Goal: Task Accomplishment & Management: Complete application form

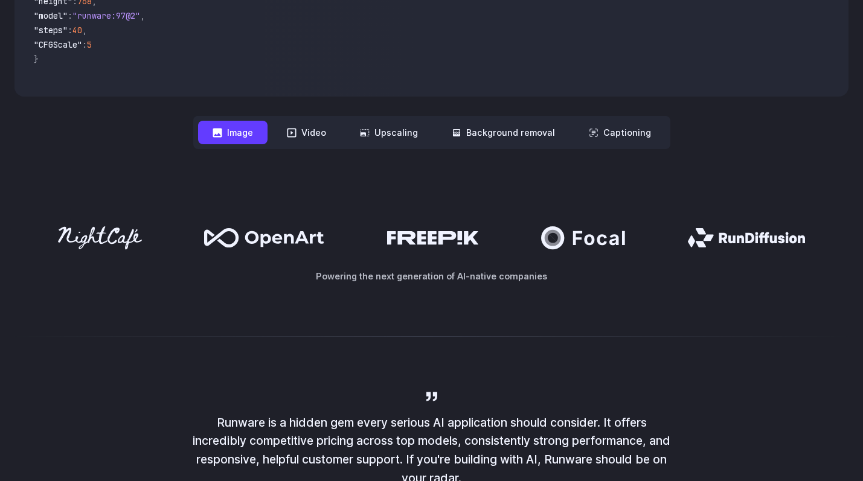
scroll to position [491, 0]
click at [316, 136] on button "Video" at bounding box center [306, 132] width 68 height 24
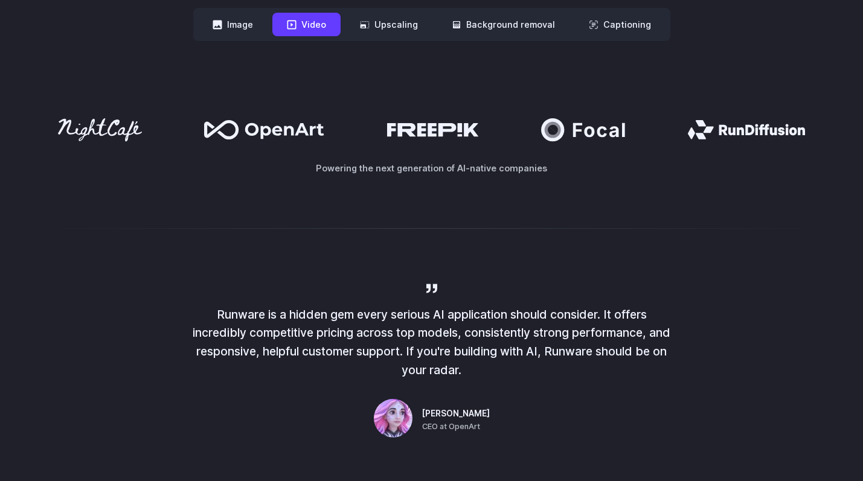
scroll to position [0, 0]
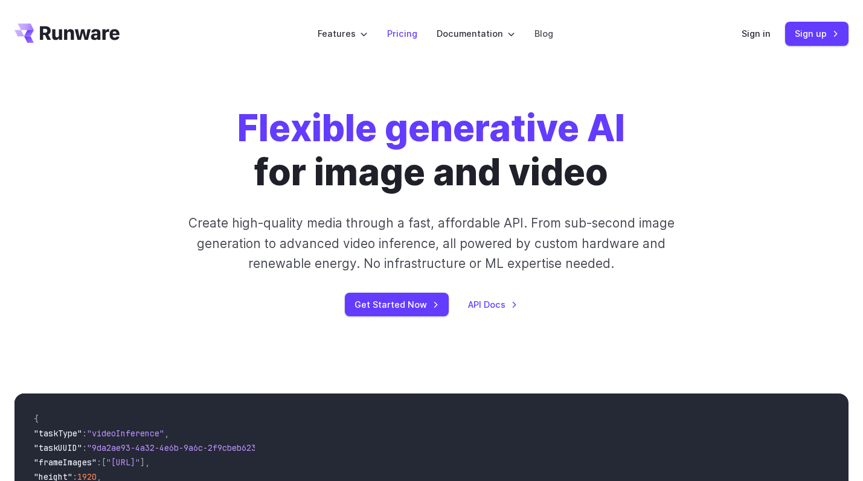
click at [403, 34] on link "Pricing" at bounding box center [402, 34] width 30 height 14
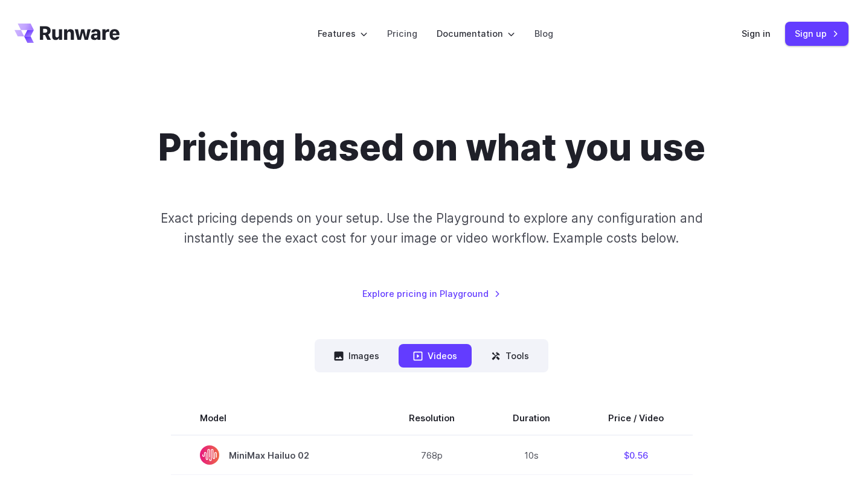
click at [83, 37] on icon "Go to /" at bounding box center [66, 33] width 105 height 19
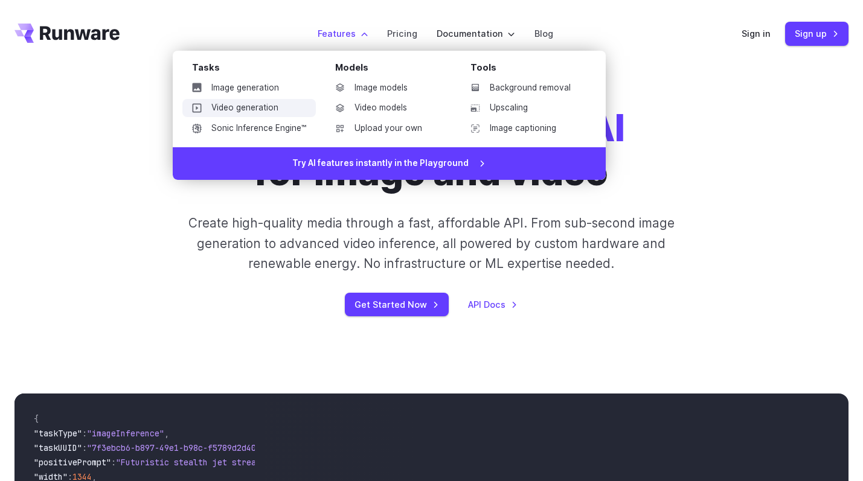
click at [254, 109] on link "Video generation" at bounding box center [248, 108] width 133 height 18
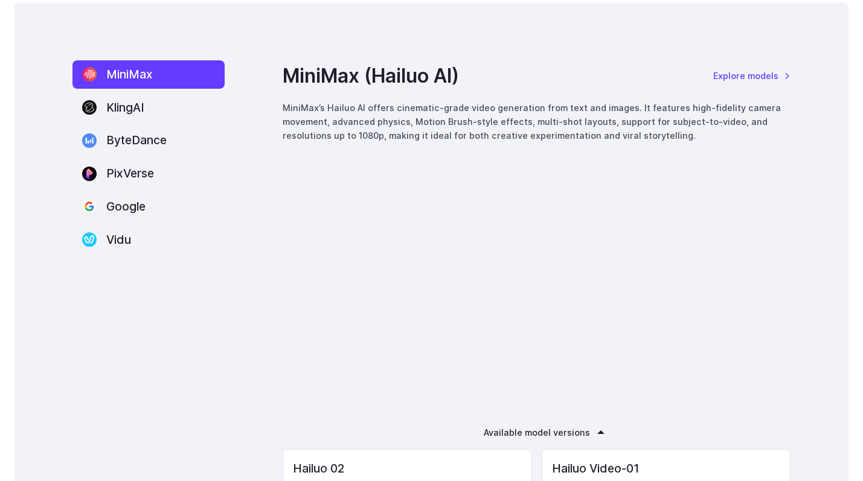
scroll to position [1621, 0]
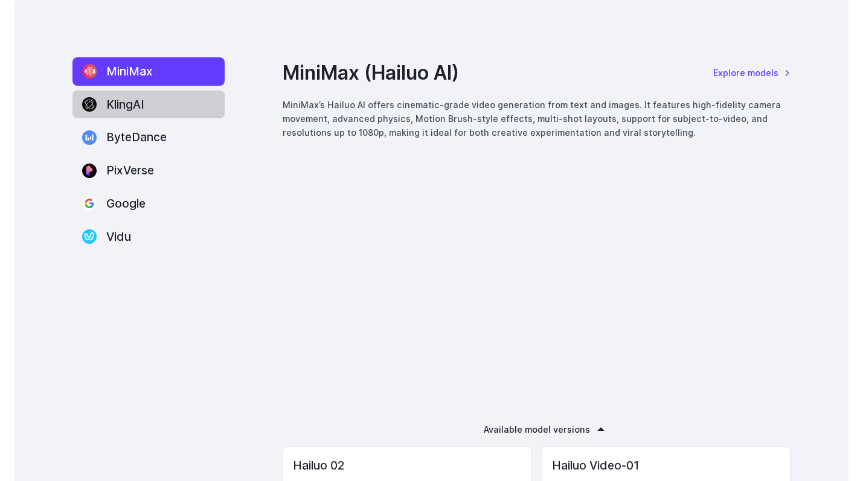
click at [147, 112] on label "KlingAI" at bounding box center [148, 105] width 152 height 28
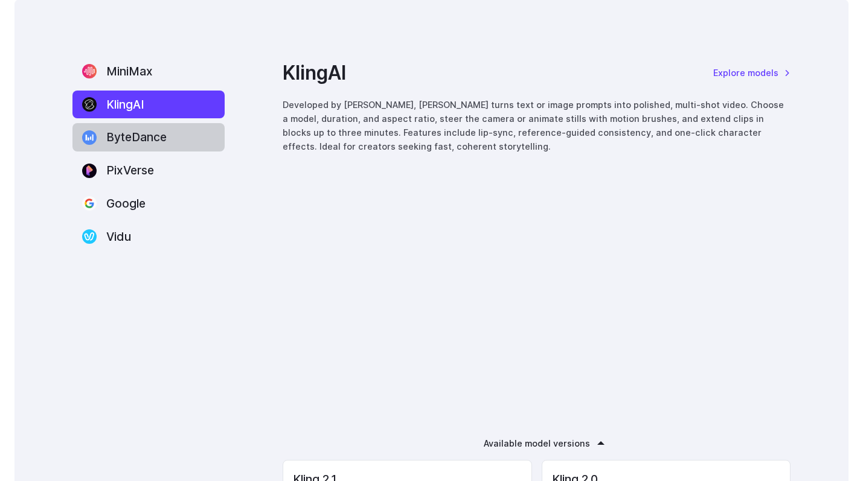
click at [136, 134] on label "ByteDance" at bounding box center [148, 137] width 152 height 28
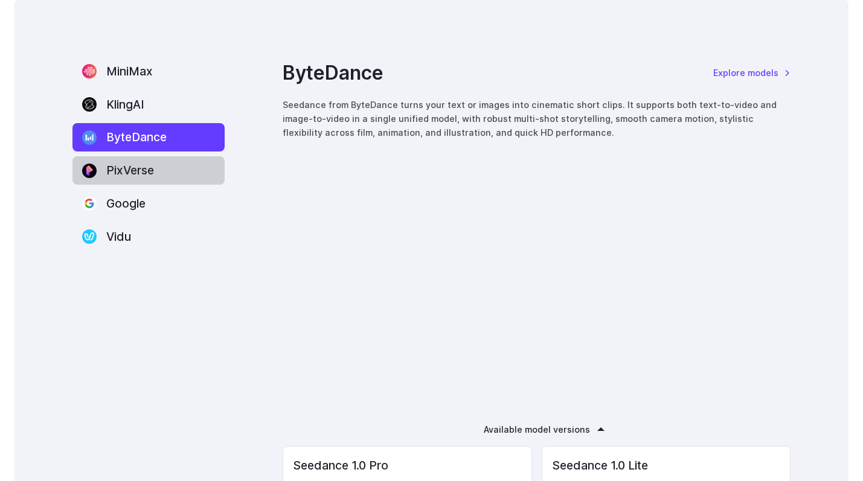
click at [126, 167] on label "PixVerse" at bounding box center [148, 170] width 152 height 28
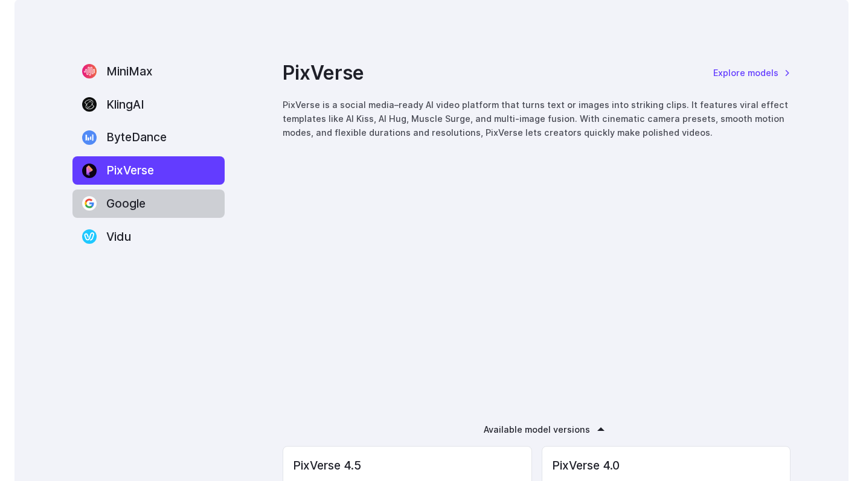
click at [121, 193] on label "Google" at bounding box center [148, 204] width 152 height 28
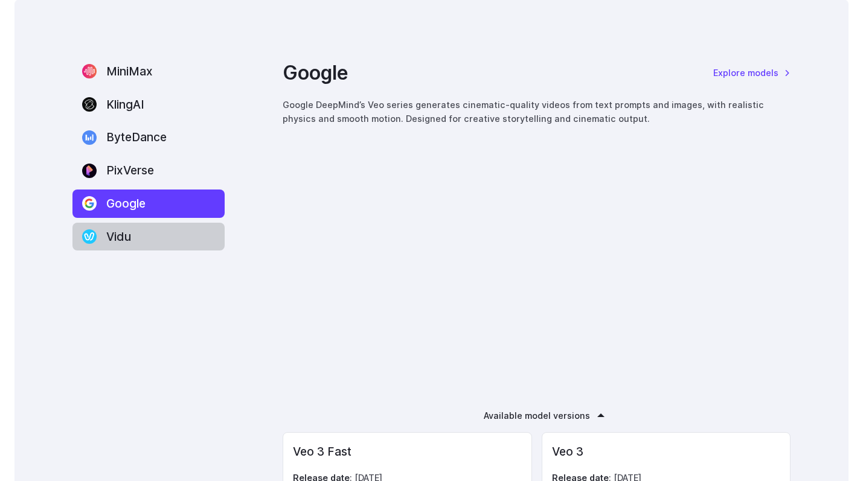
click at [120, 229] on label "Vidu" at bounding box center [148, 237] width 152 height 28
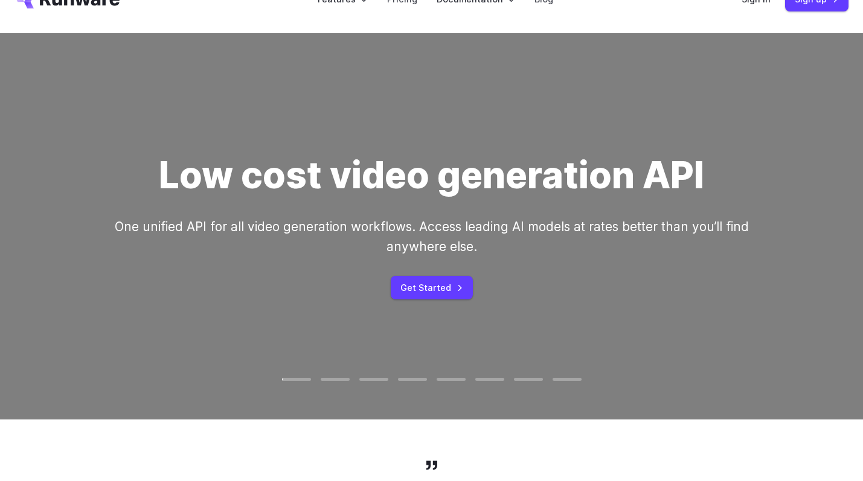
scroll to position [0, 0]
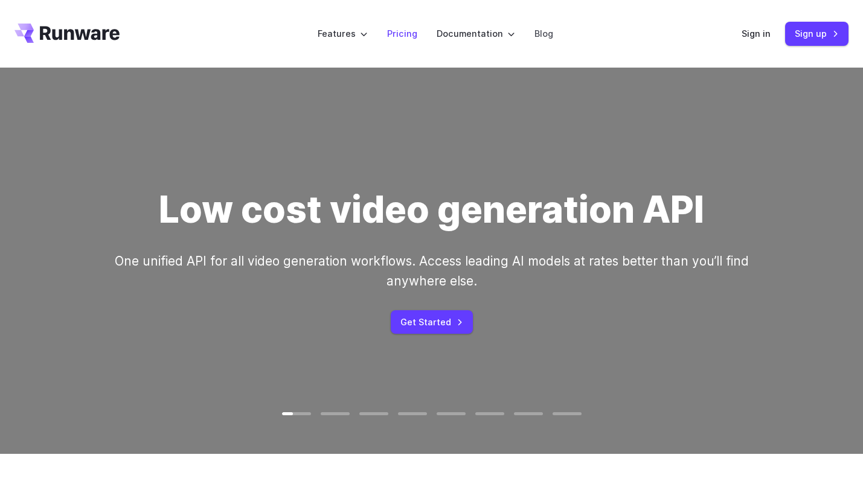
click at [406, 31] on link "Pricing" at bounding box center [402, 34] width 30 height 14
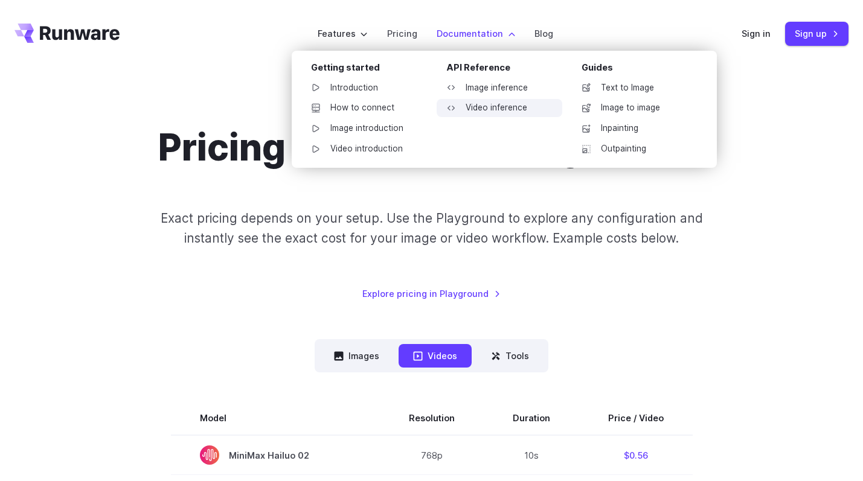
click at [489, 106] on link "Video inference" at bounding box center [500, 108] width 126 height 18
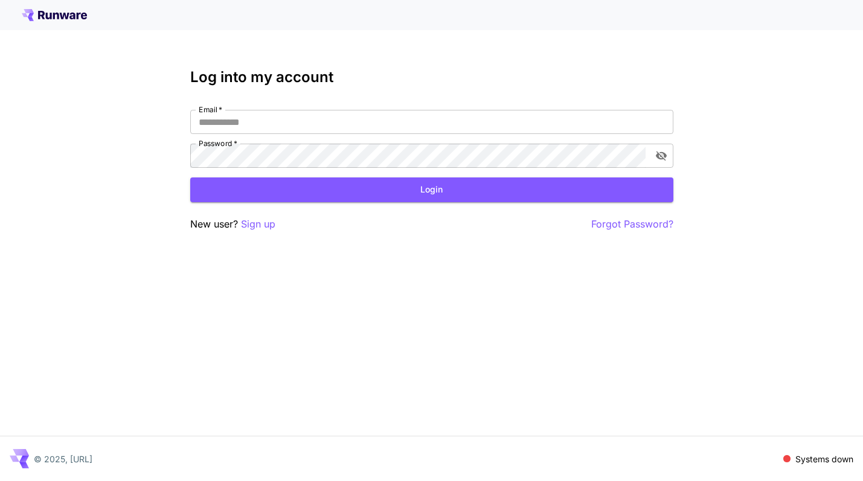
click at [38, 9] on icon at bounding box center [54, 15] width 65 height 12
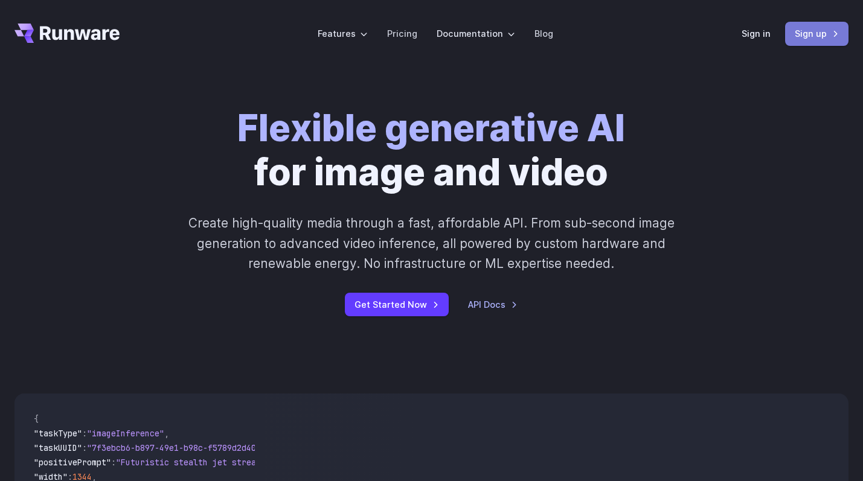
click at [810, 36] on link "Sign up" at bounding box center [816, 34] width 63 height 24
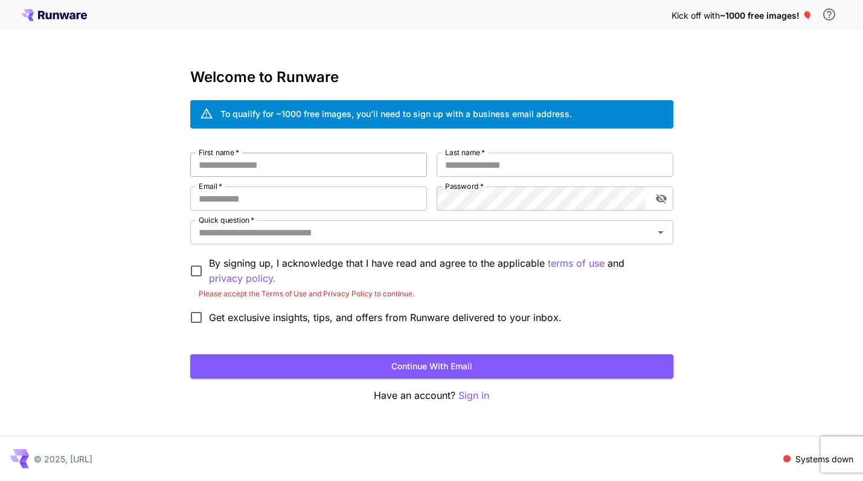
click at [291, 158] on input "First name   *" at bounding box center [308, 165] width 237 height 24
type input "****"
type input "**********"
click at [658, 196] on icon "toggle password visibility" at bounding box center [660, 199] width 11 height 10
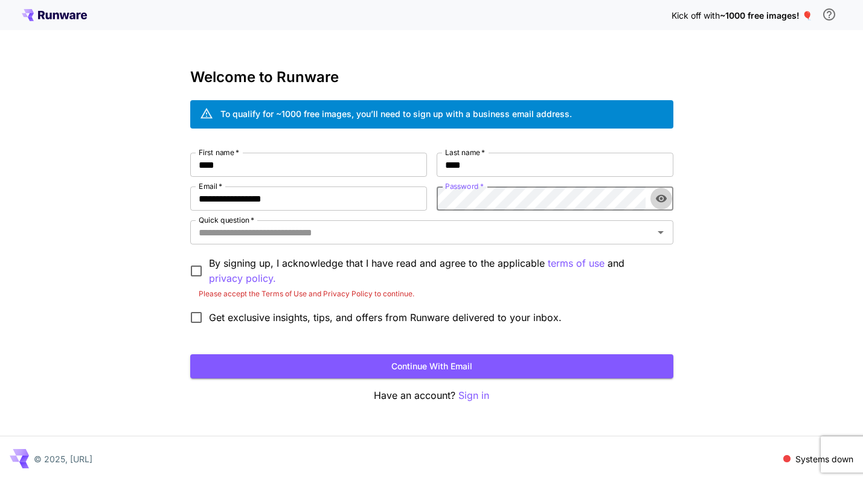
click at [658, 196] on icon "toggle password visibility" at bounding box center [660, 199] width 11 height 8
click at [342, 237] on input "Quick question   *" at bounding box center [422, 232] width 456 height 17
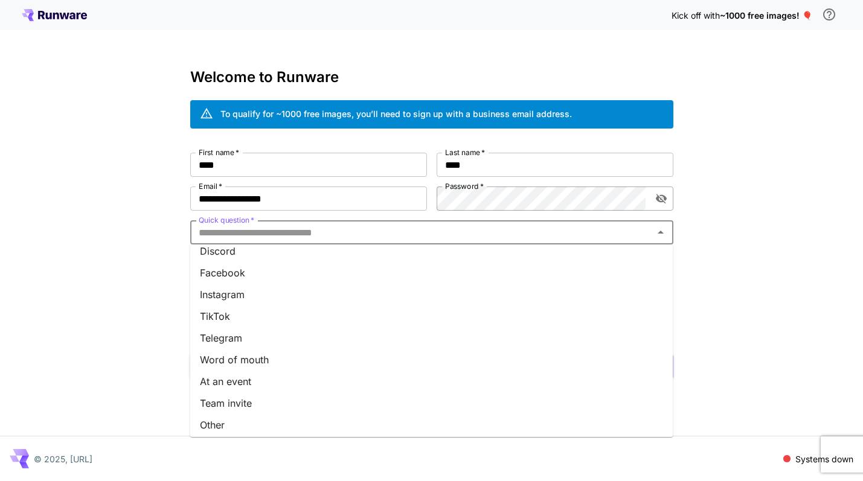
scroll to position [143, 0]
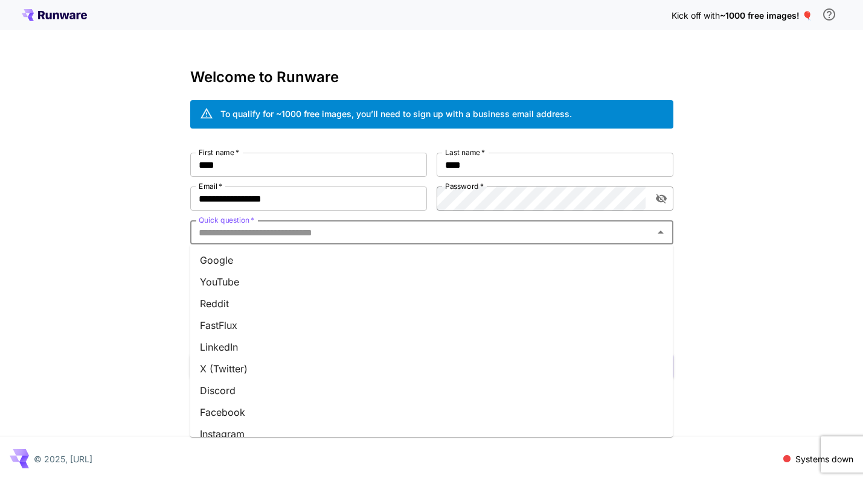
click at [287, 227] on input "Quick question   *" at bounding box center [422, 232] width 456 height 17
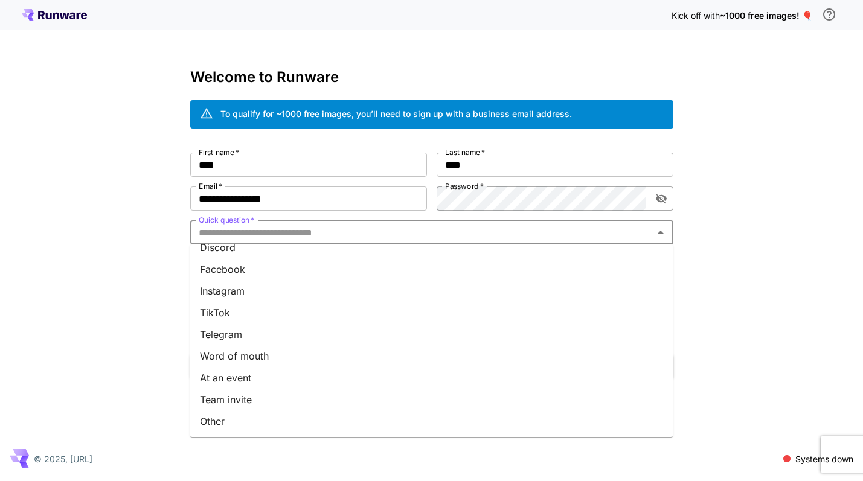
click at [263, 424] on li "Other" at bounding box center [431, 422] width 483 height 22
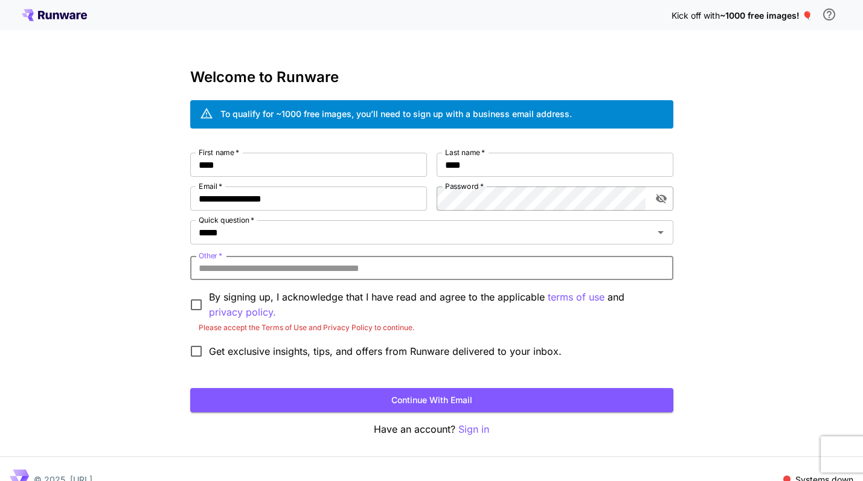
click at [283, 267] on input "Other   *" at bounding box center [431, 268] width 483 height 24
type input "*******"
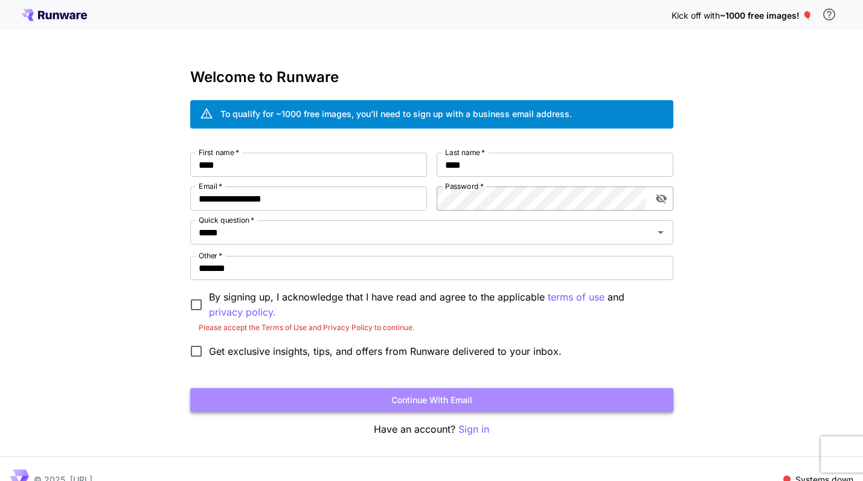
click at [341, 398] on button "Continue with email" at bounding box center [431, 400] width 483 height 25
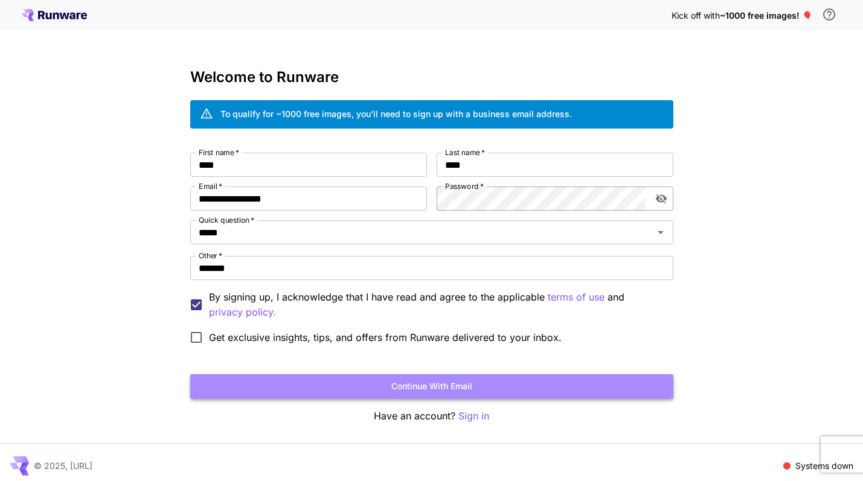
click at [377, 388] on button "Continue with email" at bounding box center [431, 386] width 483 height 25
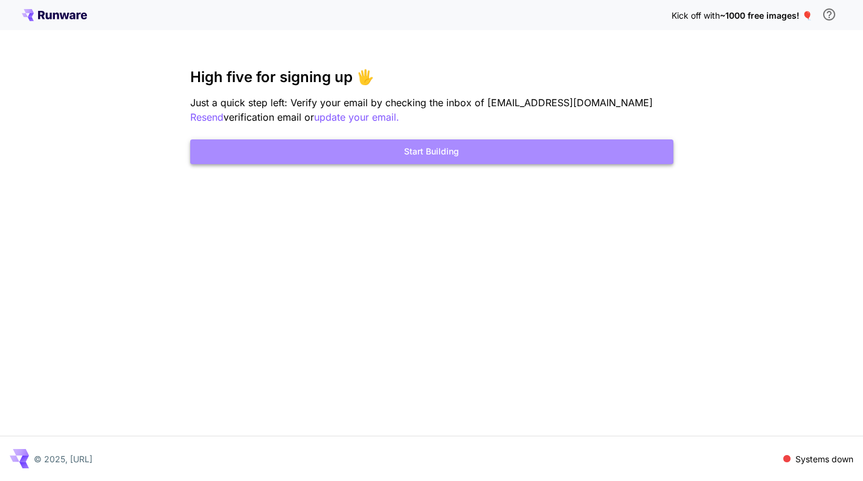
click at [434, 154] on button "Start Building" at bounding box center [431, 151] width 483 height 25
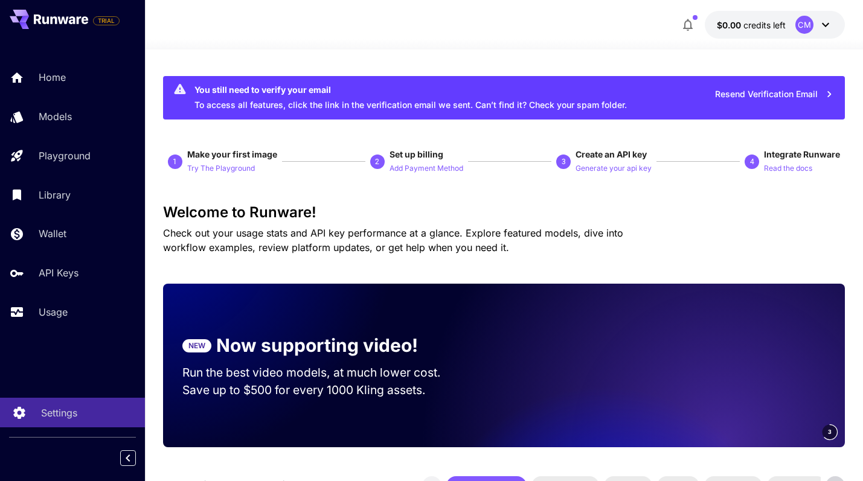
click at [68, 409] on p "Settings" at bounding box center [59, 413] width 36 height 14
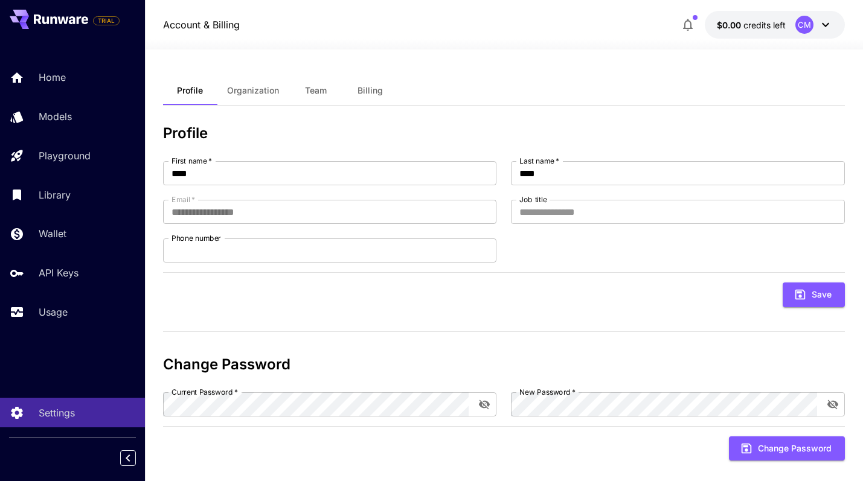
click at [248, 86] on span "Organization" at bounding box center [253, 90] width 52 height 11
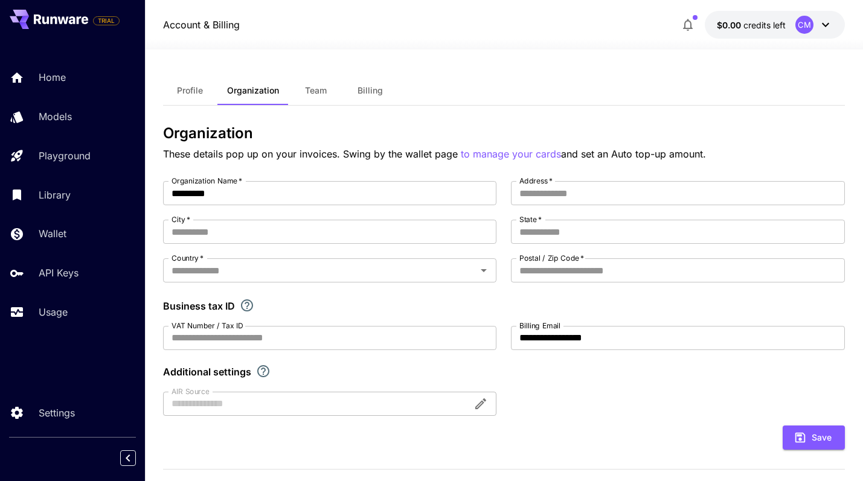
click at [311, 86] on span "Team" at bounding box center [316, 90] width 22 height 11
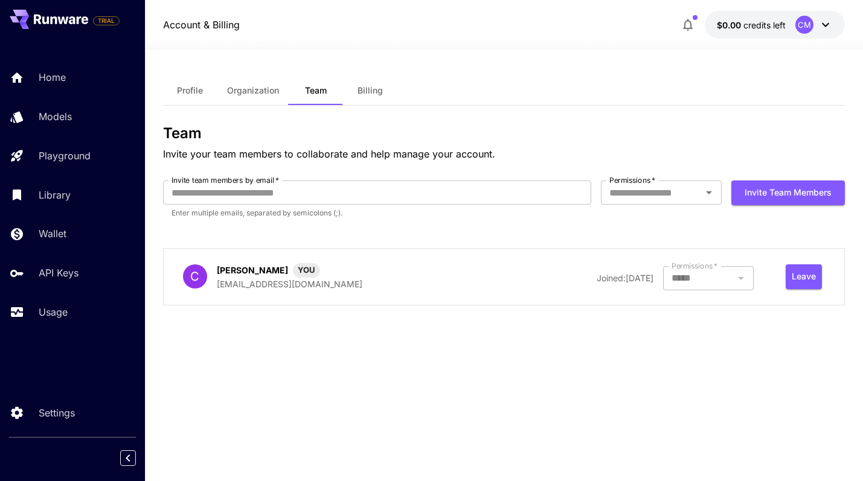
click at [371, 85] on span "Billing" at bounding box center [370, 90] width 25 height 11
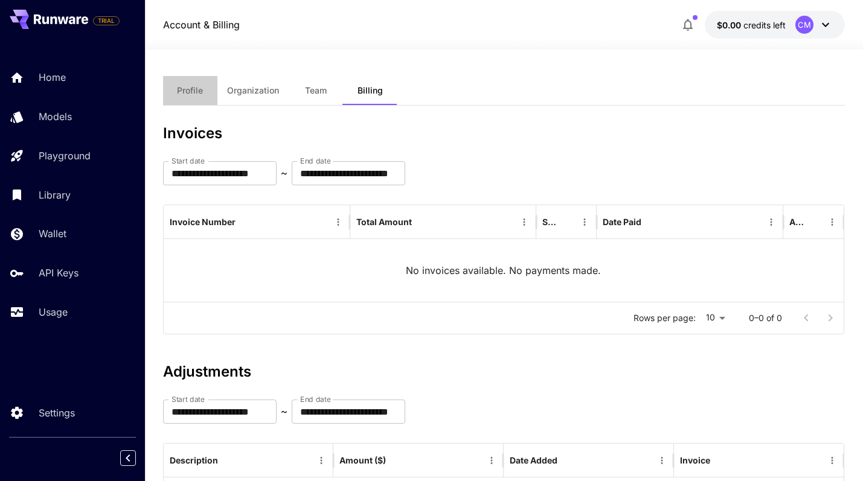
click at [190, 91] on span "Profile" at bounding box center [190, 90] width 26 height 11
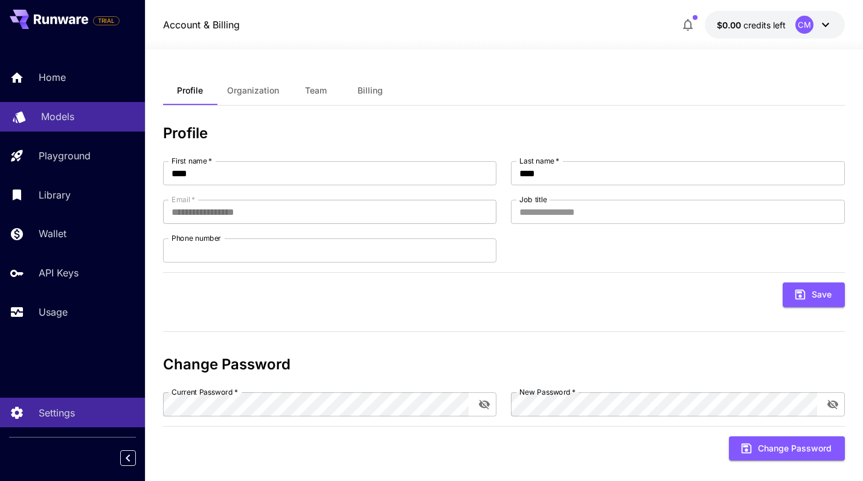
click at [62, 115] on p "Models" at bounding box center [57, 116] width 33 height 14
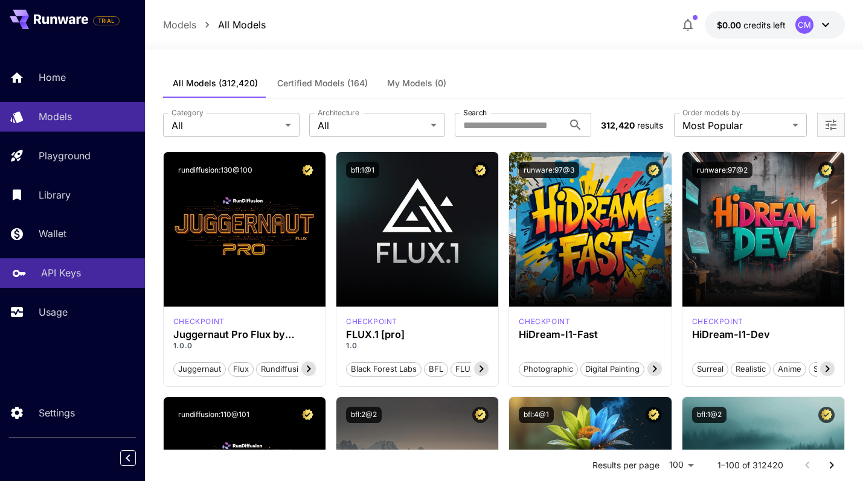
click at [60, 279] on p "API Keys" at bounding box center [61, 273] width 40 height 14
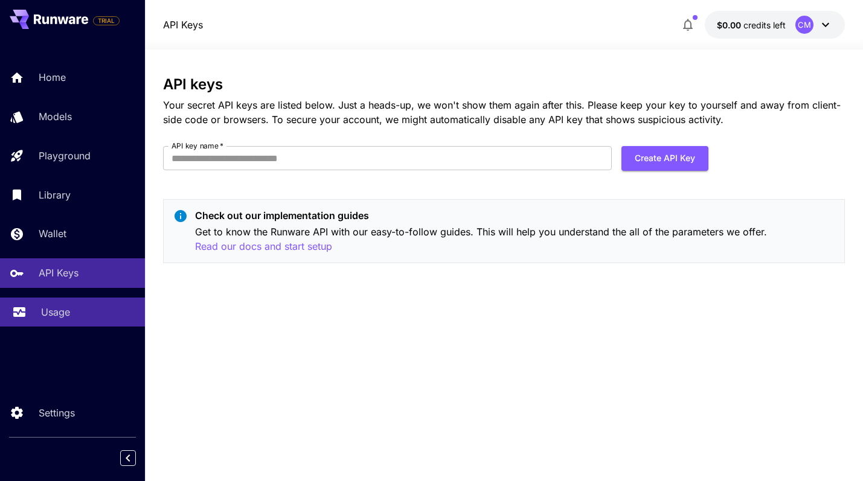
click at [65, 316] on p "Usage" at bounding box center [55, 312] width 29 height 14
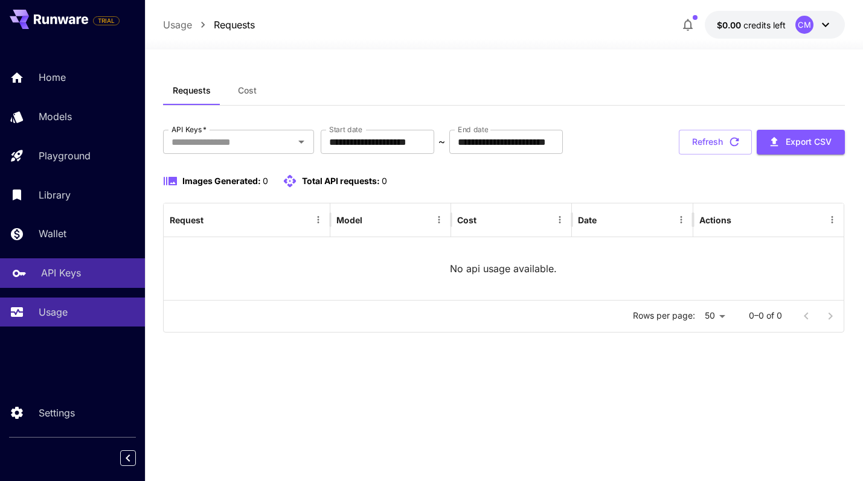
click at [67, 273] on p "API Keys" at bounding box center [61, 273] width 40 height 14
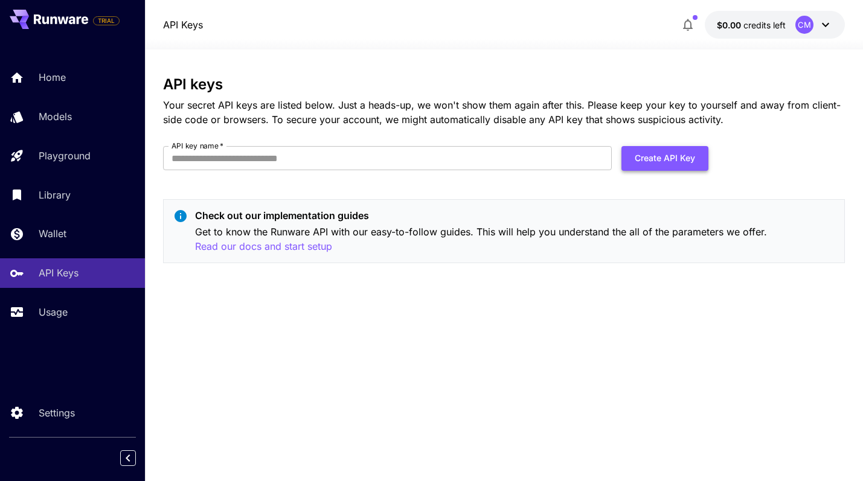
click at [659, 157] on button "Create API Key" at bounding box center [664, 158] width 87 height 25
click at [406, 156] on input "API key name   *" at bounding box center [387, 158] width 449 height 24
type input "****"
click at [353, 164] on input "****" at bounding box center [387, 158] width 449 height 24
type input "******"
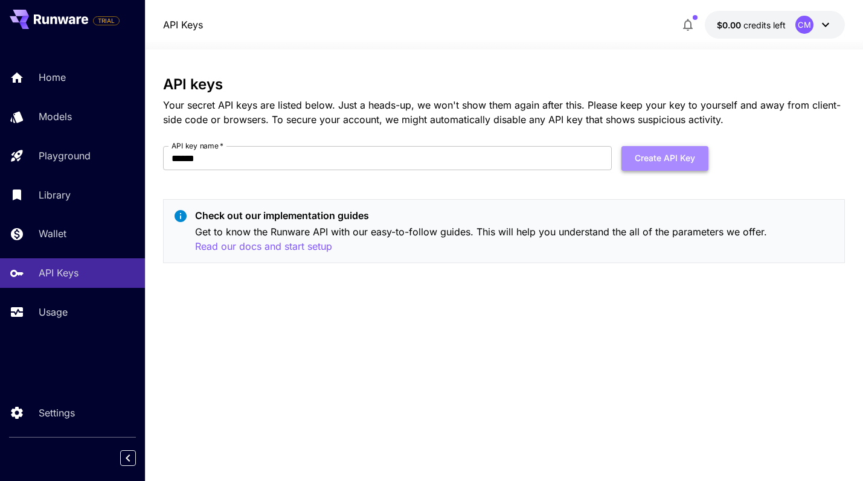
click at [650, 155] on button "Create API Key" at bounding box center [664, 158] width 87 height 25
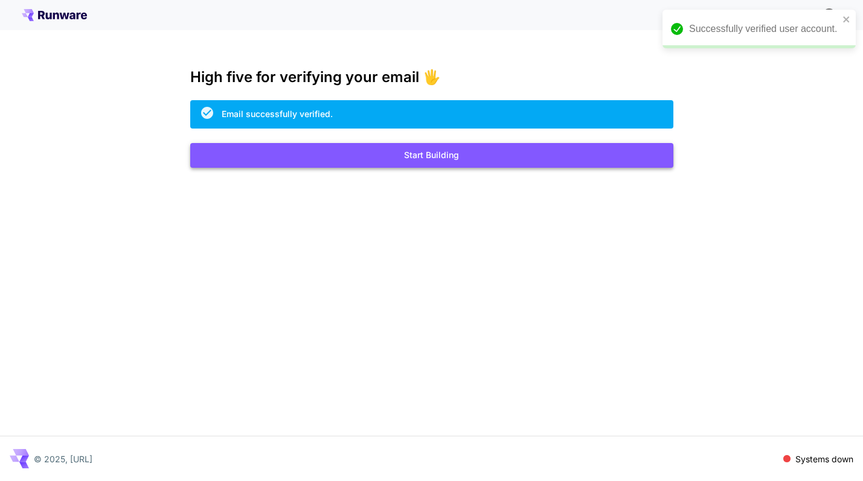
click at [432, 153] on button "Start Building" at bounding box center [431, 155] width 483 height 25
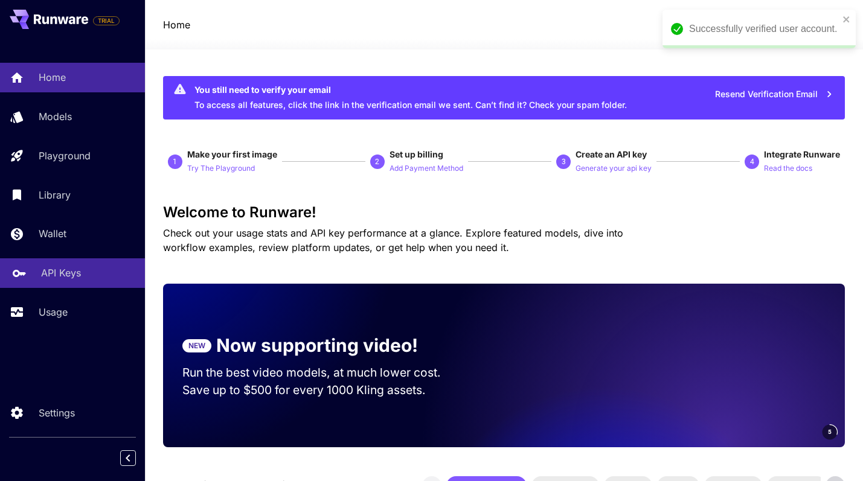
click at [43, 274] on p "API Keys" at bounding box center [61, 273] width 40 height 14
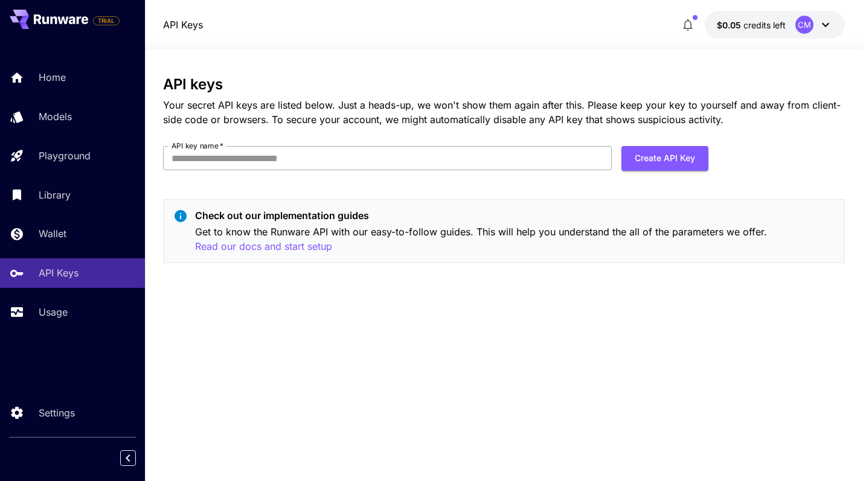
click at [228, 163] on input "API key name   *" at bounding box center [387, 158] width 449 height 24
type input "******"
click at [658, 156] on button "Create API Key" at bounding box center [664, 158] width 87 height 25
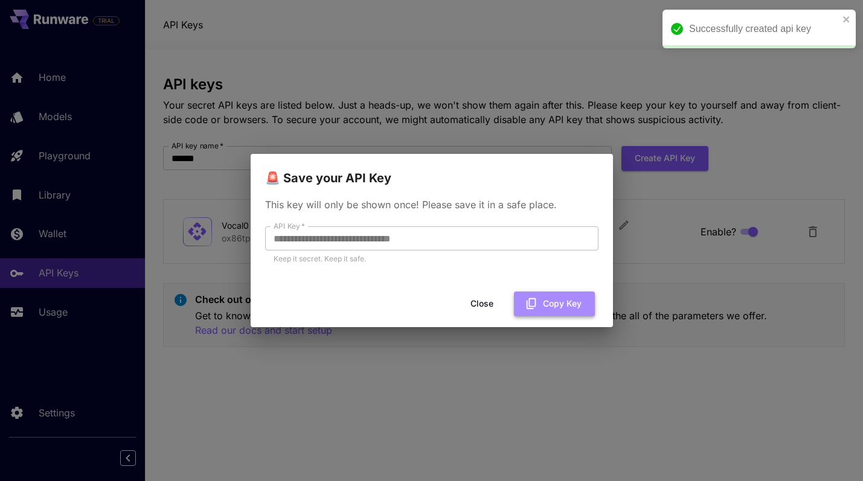
click at [550, 301] on button "Copy Key" at bounding box center [554, 304] width 81 height 25
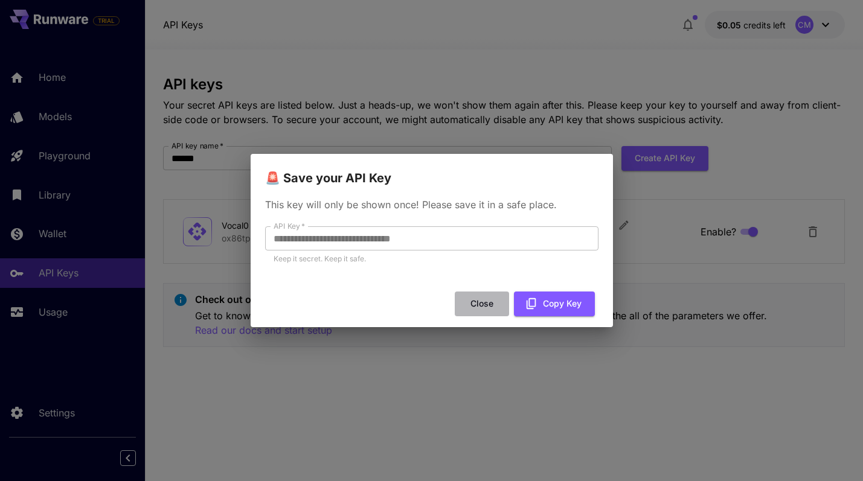
click at [480, 304] on button "Close" at bounding box center [482, 304] width 54 height 25
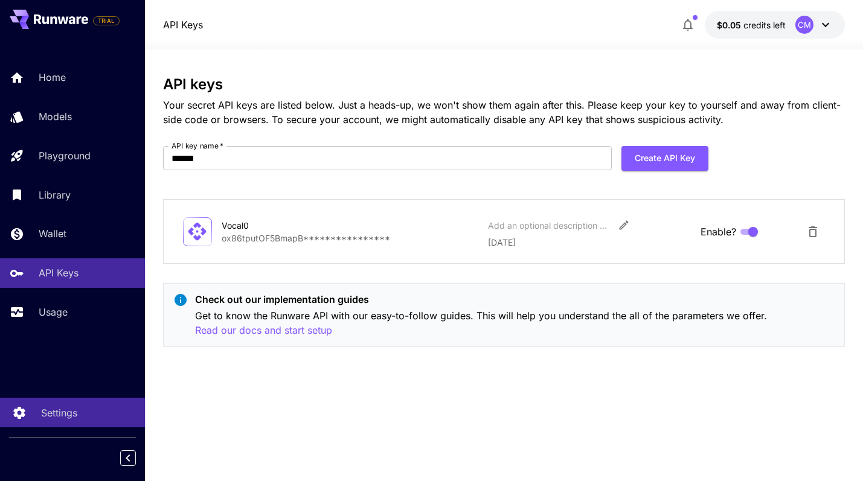
click at [53, 418] on p "Settings" at bounding box center [59, 413] width 36 height 14
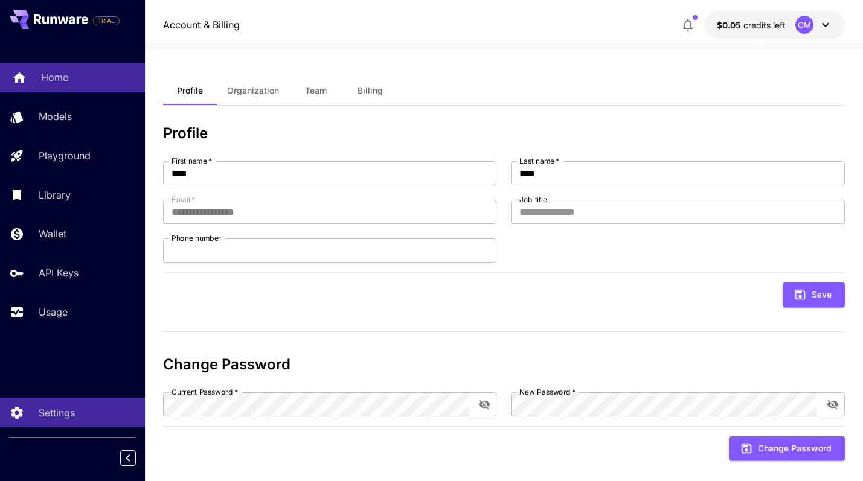
click at [57, 75] on p "Home" at bounding box center [54, 77] width 27 height 14
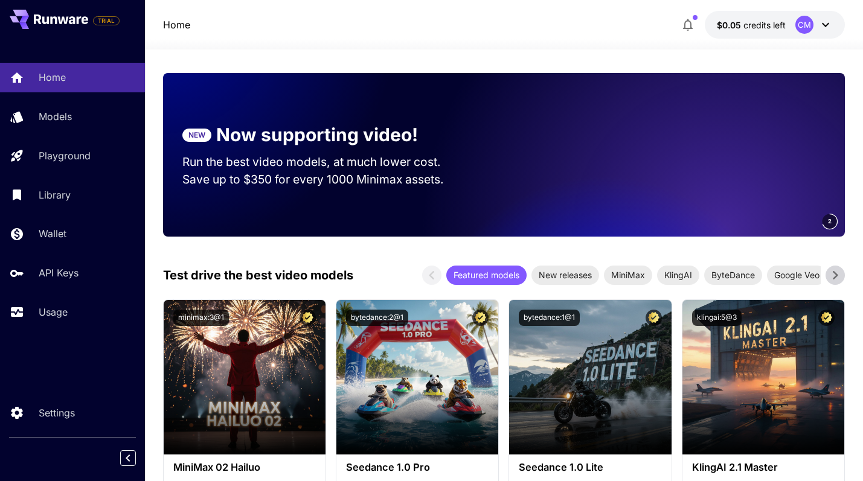
scroll to position [211, 0]
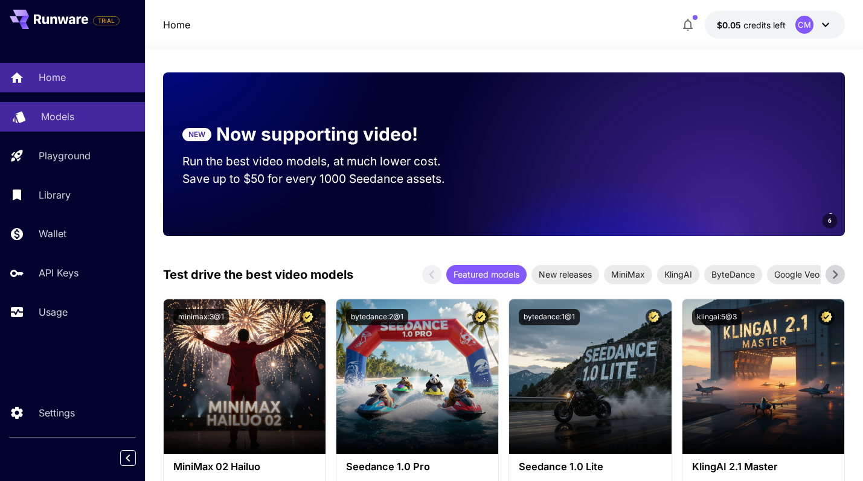
click at [53, 113] on p "Models" at bounding box center [57, 116] width 33 height 14
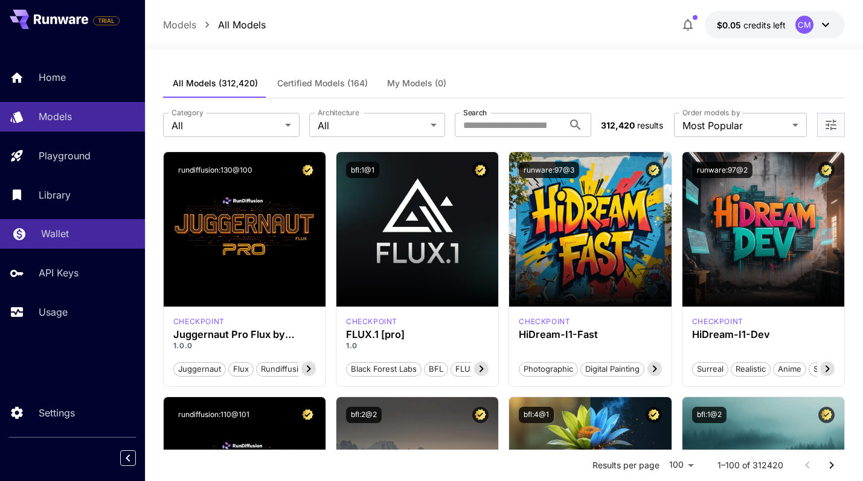
click at [59, 235] on p "Wallet" at bounding box center [55, 233] width 28 height 14
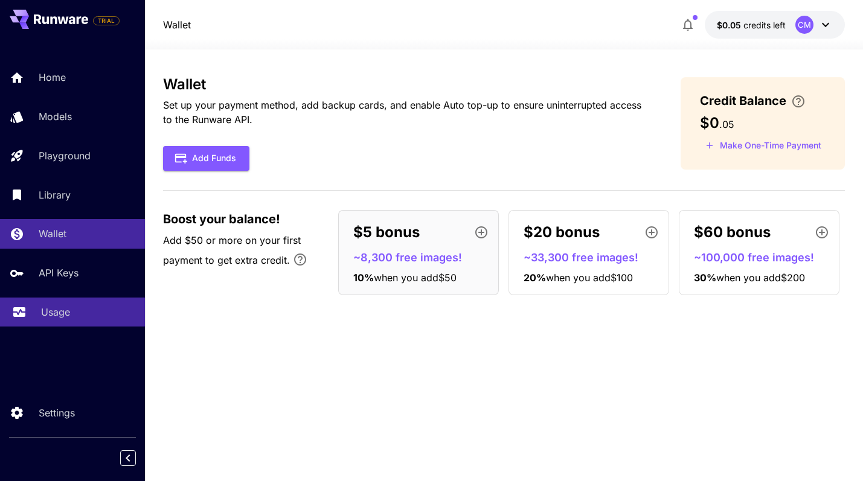
click at [60, 307] on p "Usage" at bounding box center [55, 312] width 29 height 14
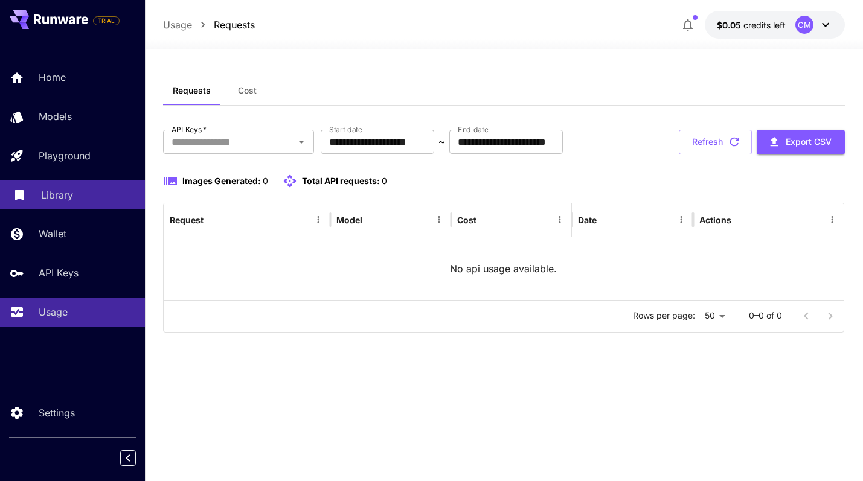
click at [65, 195] on p "Library" at bounding box center [57, 195] width 32 height 14
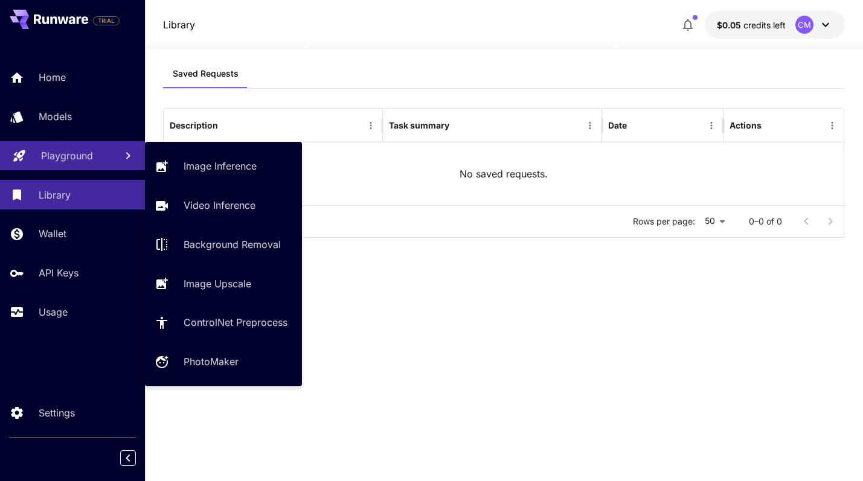
click at [64, 160] on p "Playground" at bounding box center [67, 156] width 52 height 14
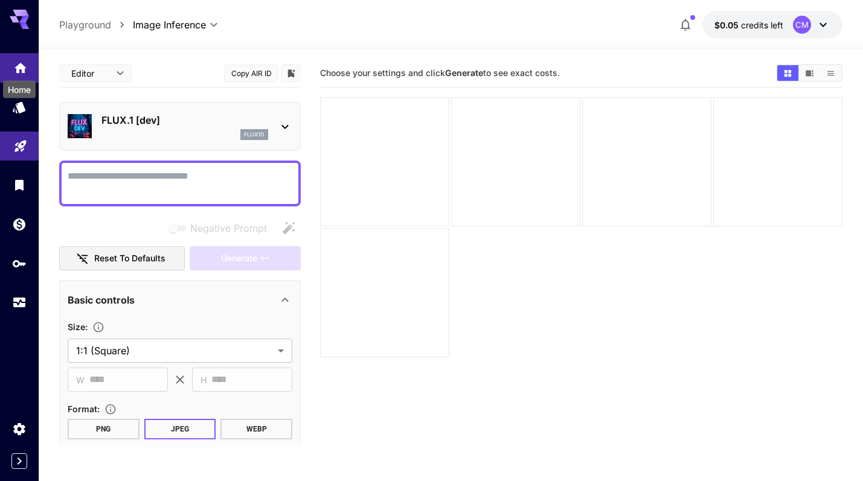
click at [19, 62] on icon "Home" at bounding box center [20, 64] width 14 height 14
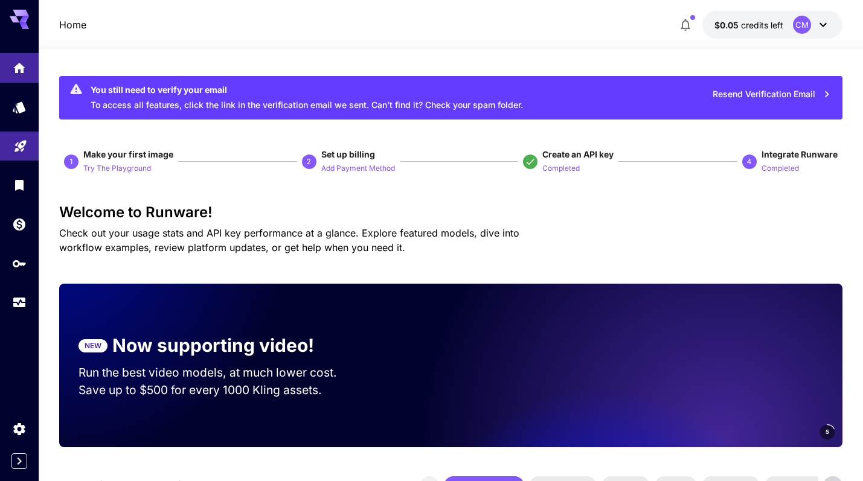
click at [19, 11] on icon at bounding box center [19, 16] width 19 height 13
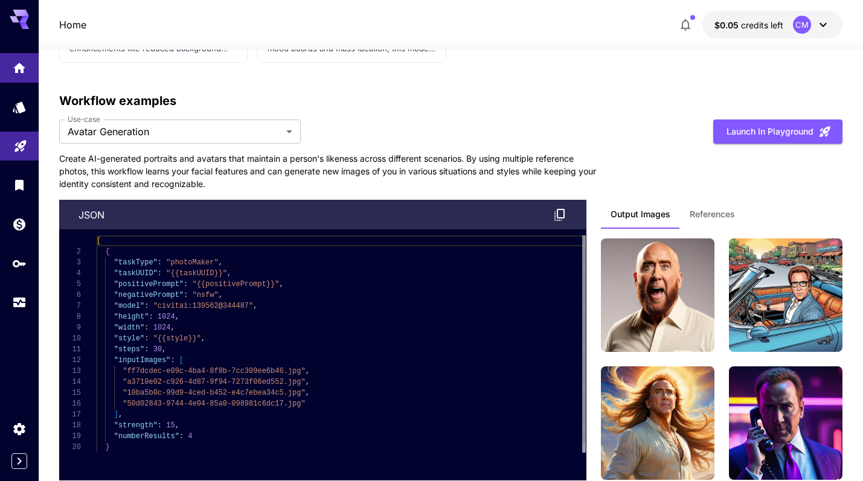
scroll to position [3352, 0]
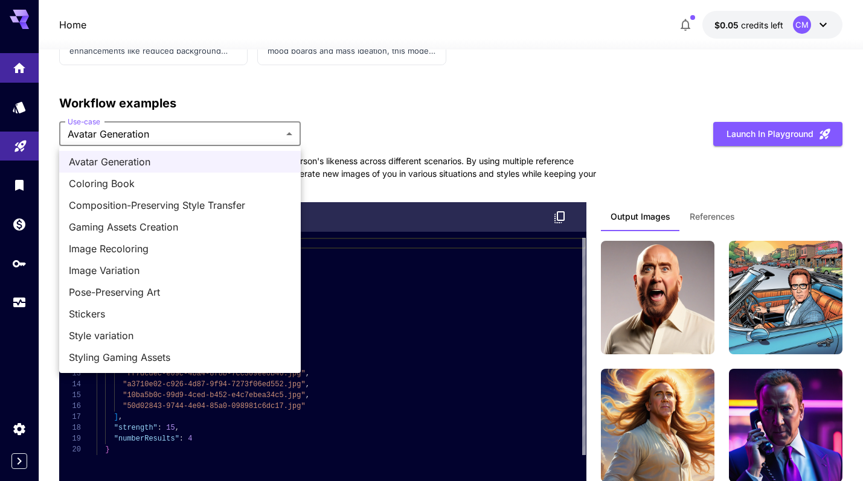
click at [397, 88] on div at bounding box center [431, 240] width 863 height 481
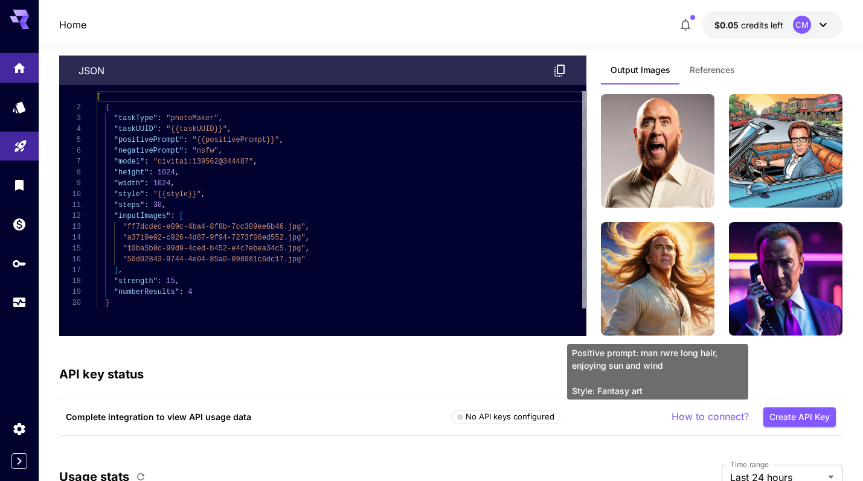
scroll to position [3742, 0]
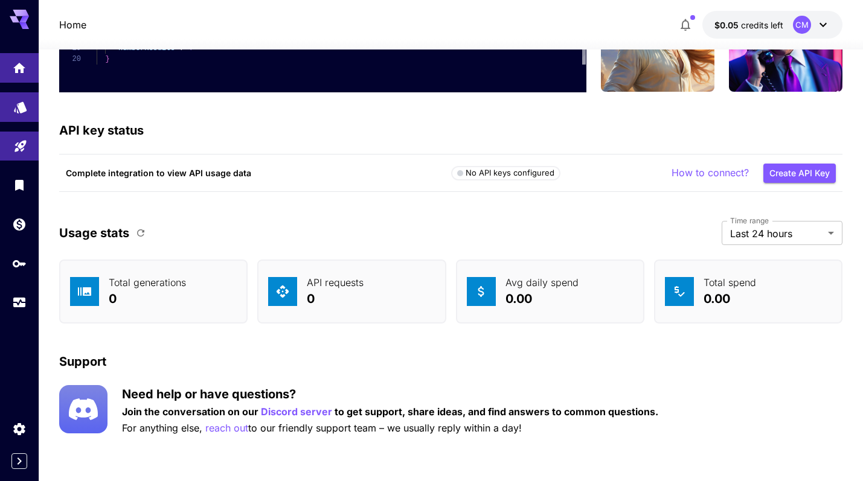
click at [19, 102] on icon "Models" at bounding box center [20, 103] width 13 height 11
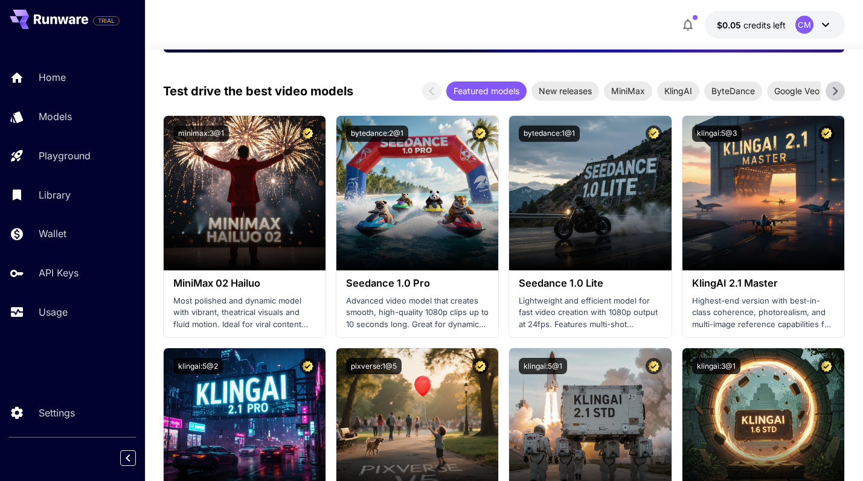
scroll to position [328, 0]
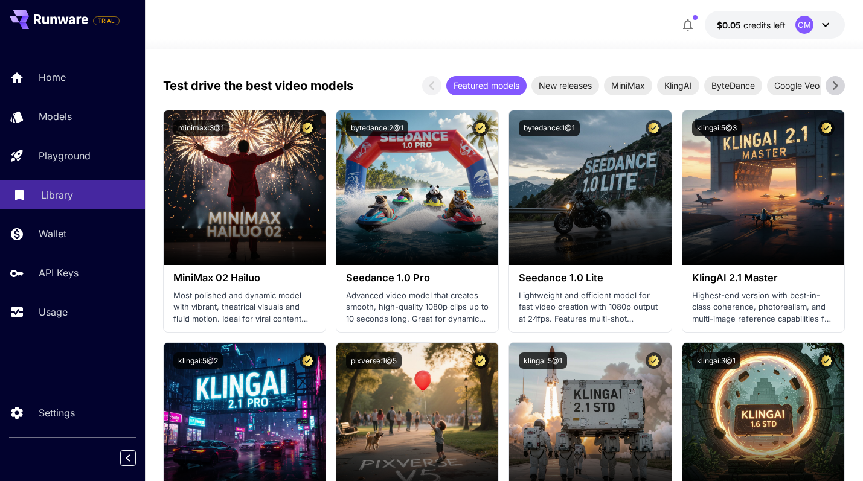
click at [57, 191] on p "Library" at bounding box center [57, 195] width 32 height 14
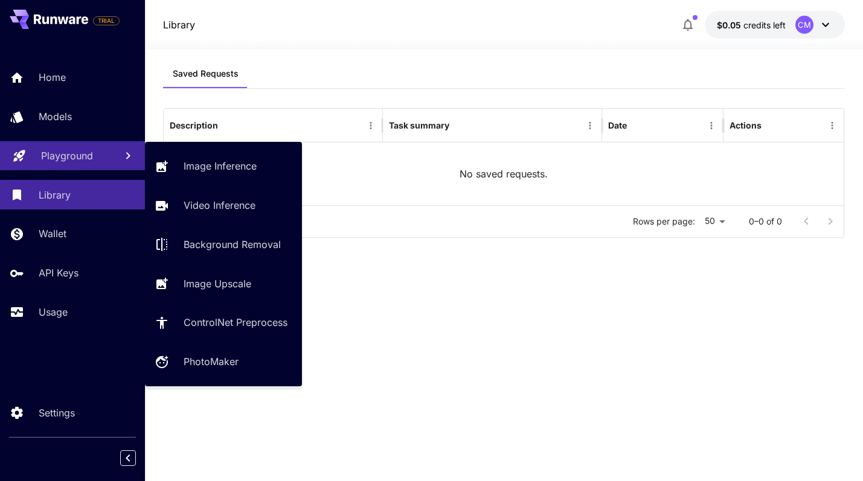
click at [54, 157] on p "Playground" at bounding box center [67, 156] width 52 height 14
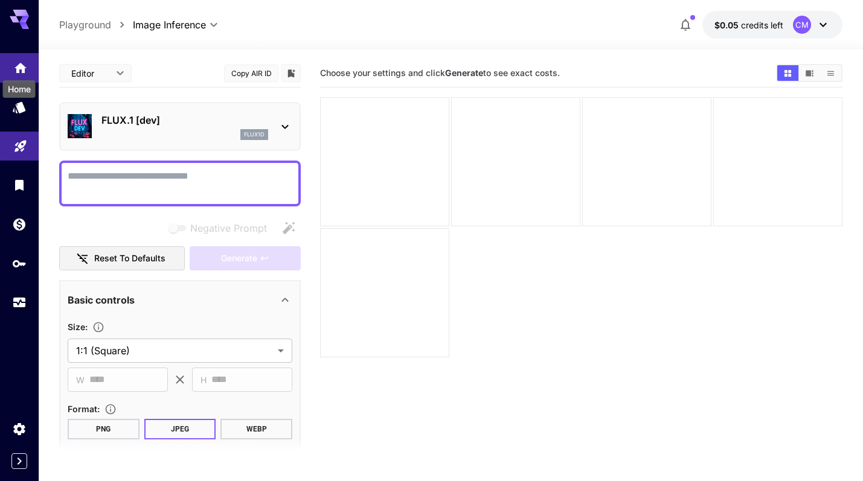
click at [23, 63] on icon "Home" at bounding box center [20, 64] width 12 height 10
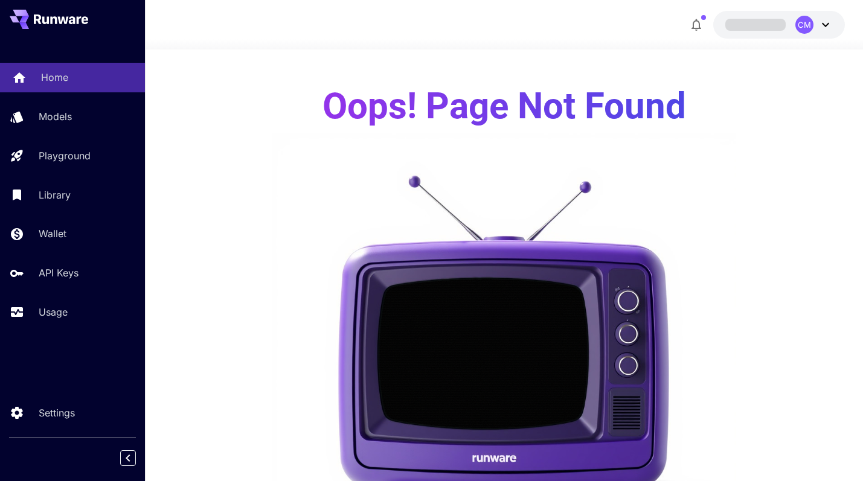
click at [51, 69] on link "Home" at bounding box center [72, 78] width 145 height 30
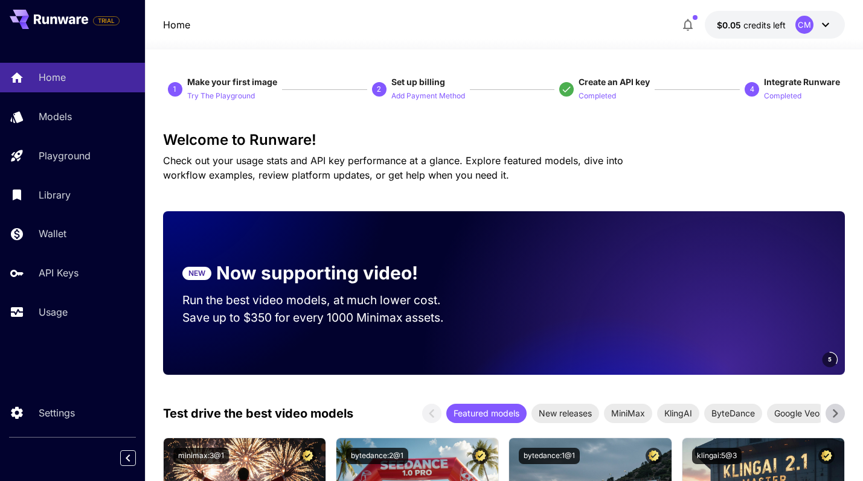
click at [824, 23] on icon at bounding box center [825, 25] width 14 height 14
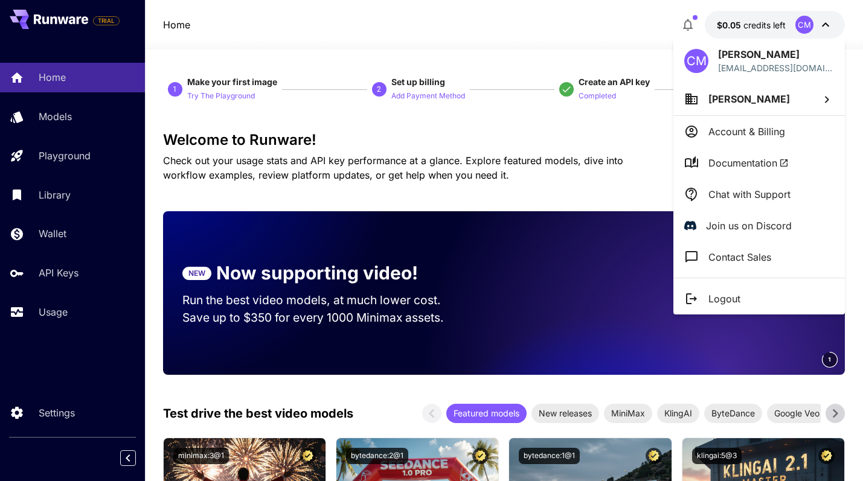
click at [742, 161] on span "Documentation" at bounding box center [748, 163] width 80 height 14
